Goal: Communication & Community: Participate in discussion

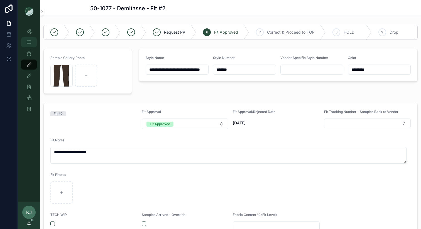
scroll to position [17, 0]
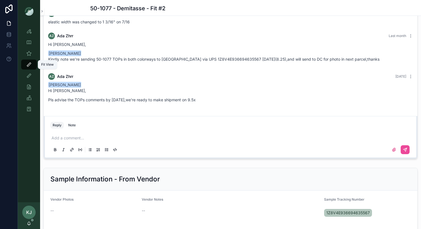
click at [28, 64] on icon "scrollable content" at bounding box center [29, 65] width 6 height 6
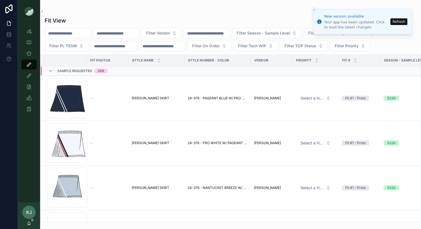
click at [397, 22] on button "Refresh" at bounding box center [398, 21] width 17 height 7
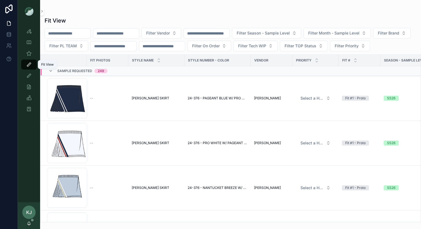
click at [29, 64] on icon "scrollable content" at bounding box center [29, 65] width 6 height 6
click at [29, 54] on icon "scrollable content" at bounding box center [29, 54] width 6 height 6
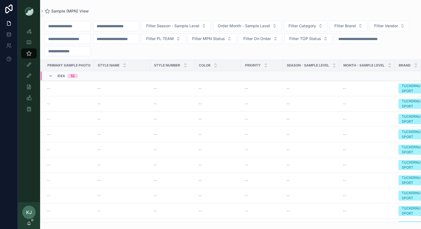
click at [62, 77] on span "Idea" at bounding box center [61, 76] width 8 height 4
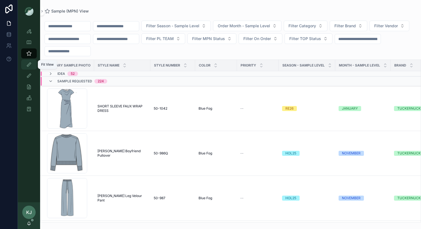
click at [28, 62] on icon "scrollable content" at bounding box center [29, 65] width 6 height 6
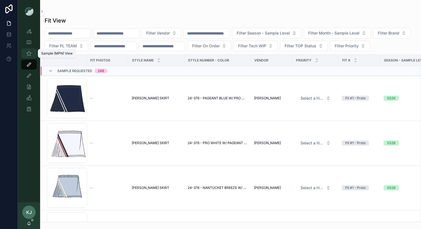
click at [28, 53] on icon "scrollable content" at bounding box center [29, 54] width 6 height 6
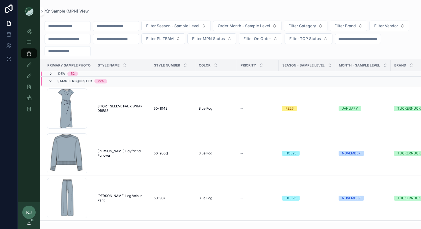
click at [51, 74] on icon "scrollable content" at bounding box center [50, 74] width 4 height 4
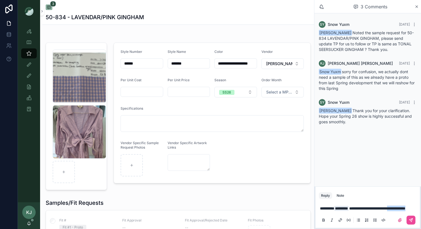
drag, startPoint x: 339, startPoint y: 209, endPoint x: 411, endPoint y: 203, distance: 72.3
click at [411, 206] on p "**********" at bounding box center [369, 209] width 98 height 6
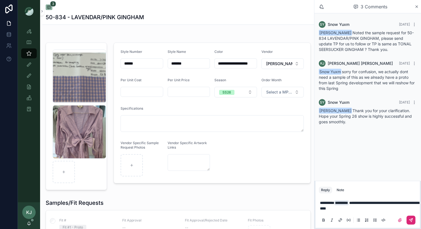
click at [410, 219] on icon "scrollable content" at bounding box center [410, 219] width 3 height 3
